Goal: Transaction & Acquisition: Purchase product/service

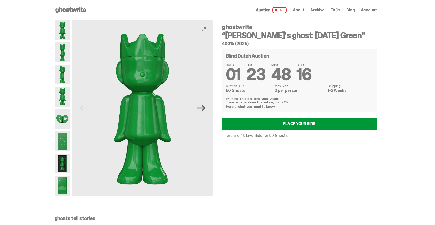
click at [205, 103] on icon "Next" at bounding box center [201, 107] width 9 height 9
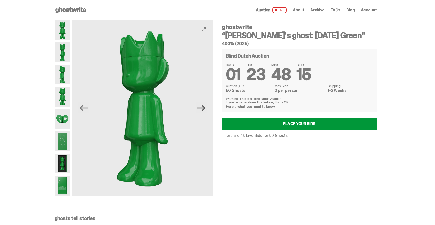
click at [205, 103] on icon "Next" at bounding box center [201, 107] width 9 height 9
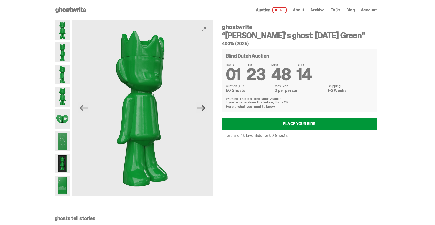
click at [205, 103] on icon "Next" at bounding box center [201, 107] width 9 height 9
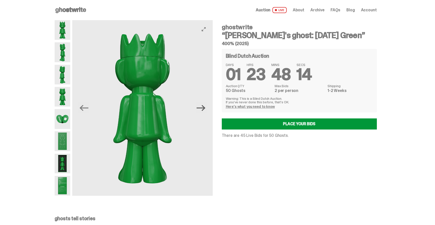
click at [205, 103] on icon "Next" at bounding box center [201, 107] width 9 height 9
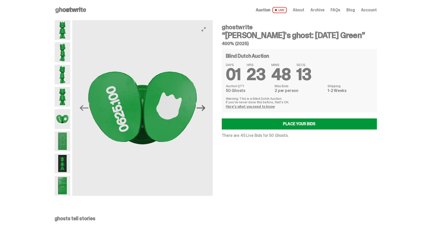
click at [205, 103] on icon "Next" at bounding box center [201, 107] width 9 height 9
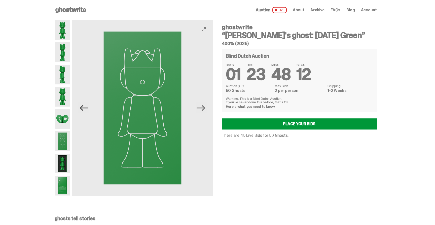
click at [88, 108] on icon "Previous" at bounding box center [84, 108] width 9 height 6
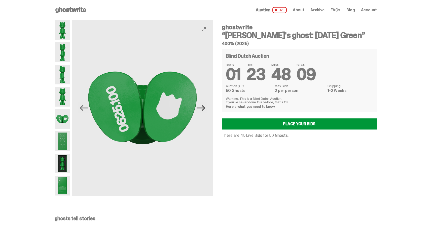
click at [202, 109] on icon "Next" at bounding box center [201, 107] width 9 height 9
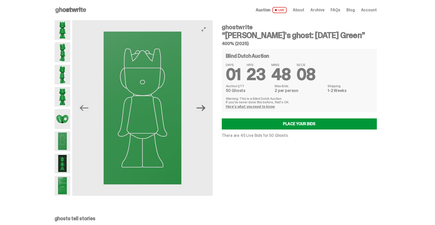
click at [202, 109] on icon "Next" at bounding box center [201, 107] width 9 height 9
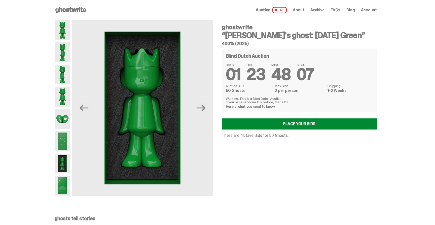
click at [279, 124] on link "Place your Bids" at bounding box center [299, 123] width 155 height 11
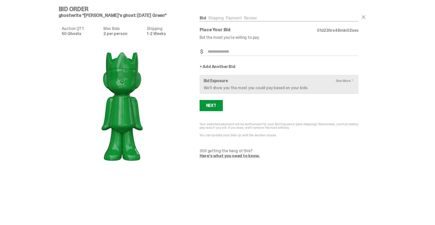
click at [352, 79] on span at bounding box center [353, 80] width 6 height 4
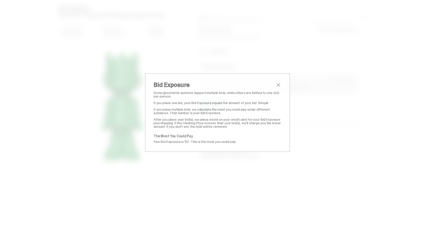
click at [277, 81] on div "Bid Exposure Some ghostwrite auctions support multiple bids, while others are l…" at bounding box center [217, 112] width 145 height 79
click at [277, 83] on span "close" at bounding box center [278, 85] width 6 height 6
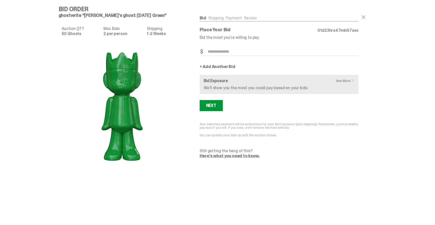
click at [230, 30] on p "Place Your Bid" at bounding box center [259, 29] width 118 height 5
click at [227, 35] on p "Bid the most you’re willing to pay." at bounding box center [279, 37] width 159 height 4
click at [155, 14] on h5 "ghostwrite “[PERSON_NAME]'s ghost: [DATE] Green”" at bounding box center [124, 15] width 131 height 5
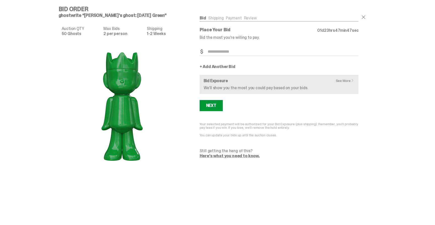
drag, startPoint x: 155, startPoint y: 16, endPoint x: 59, endPoint y: 15, distance: 95.7
click at [59, 15] on div "Bid Order ghostwrite “[PERSON_NAME]'s ghost: [DATE] Green” Auction QTY 50 Ghost…" at bounding box center [216, 87] width 322 height 175
copy h5 "ghostwrite “[PERSON_NAME]'s ghost: [DATE] Green"
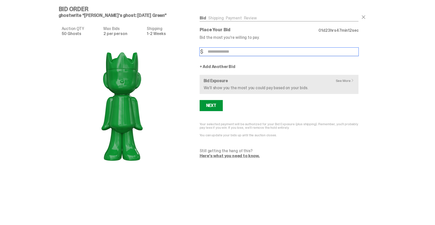
click at [250, 52] on input "Bid Amount" at bounding box center [279, 52] width 159 height 8
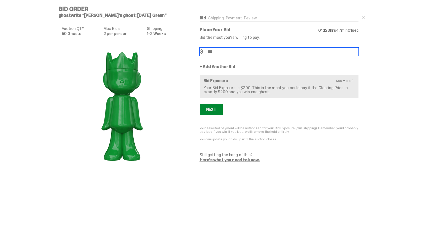
type input "***"
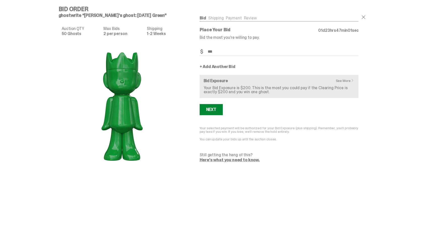
click at [216, 109] on div "Next" at bounding box center [211, 110] width 10 height 4
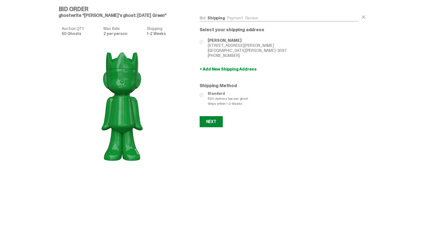
click at [214, 122] on div "Next" at bounding box center [211, 122] width 10 height 4
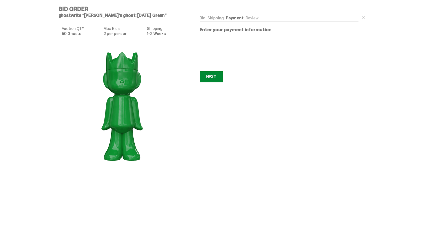
click at [218, 81] on button "Next Next" at bounding box center [211, 76] width 23 height 11
click at [219, 71] on button "Next Next" at bounding box center [211, 76] width 23 height 11
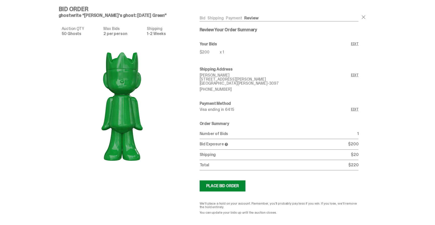
click at [234, 187] on div "Place Bid Order" at bounding box center [222, 186] width 33 height 4
